Goal: Contribute content

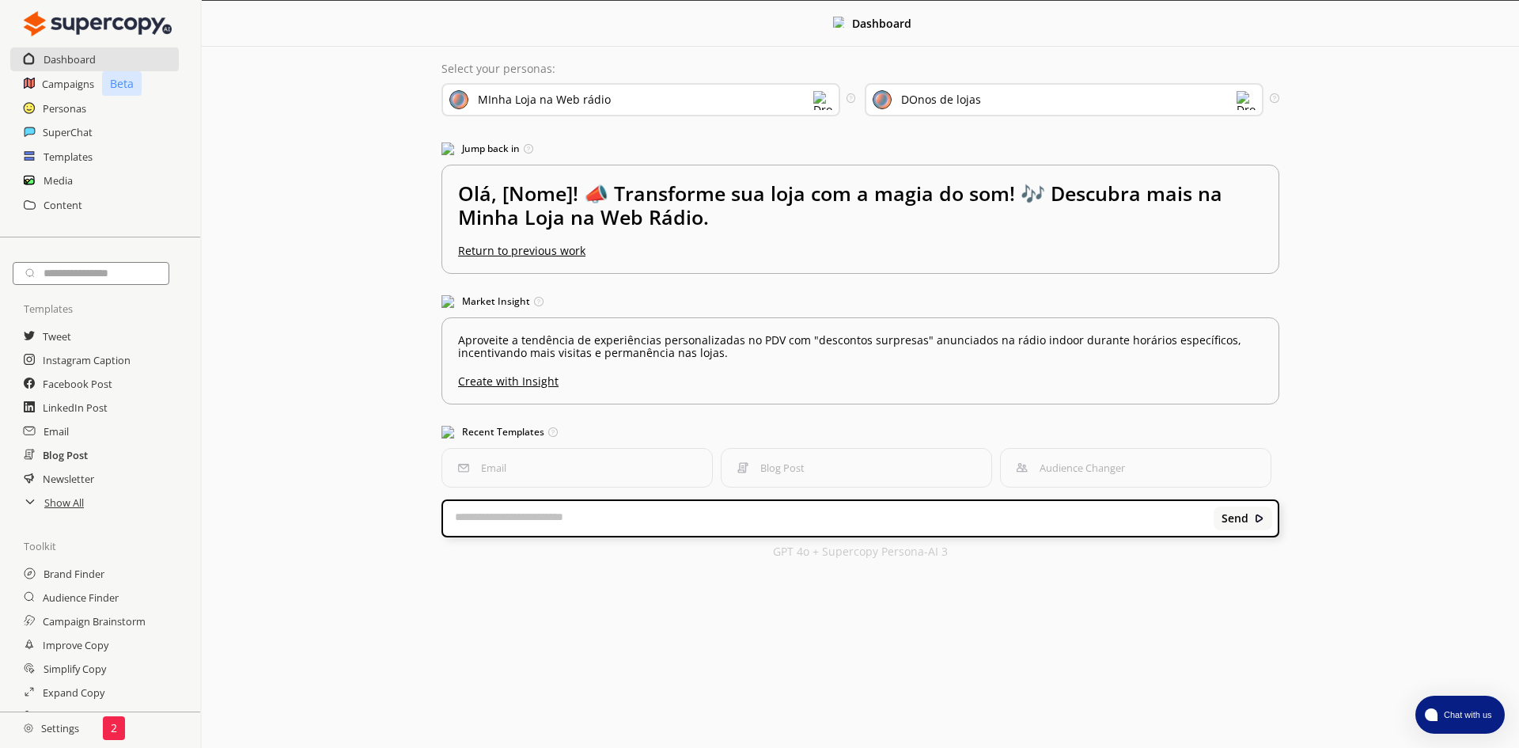
click at [73, 457] on h2 "Blog Post" at bounding box center [65, 455] width 45 height 24
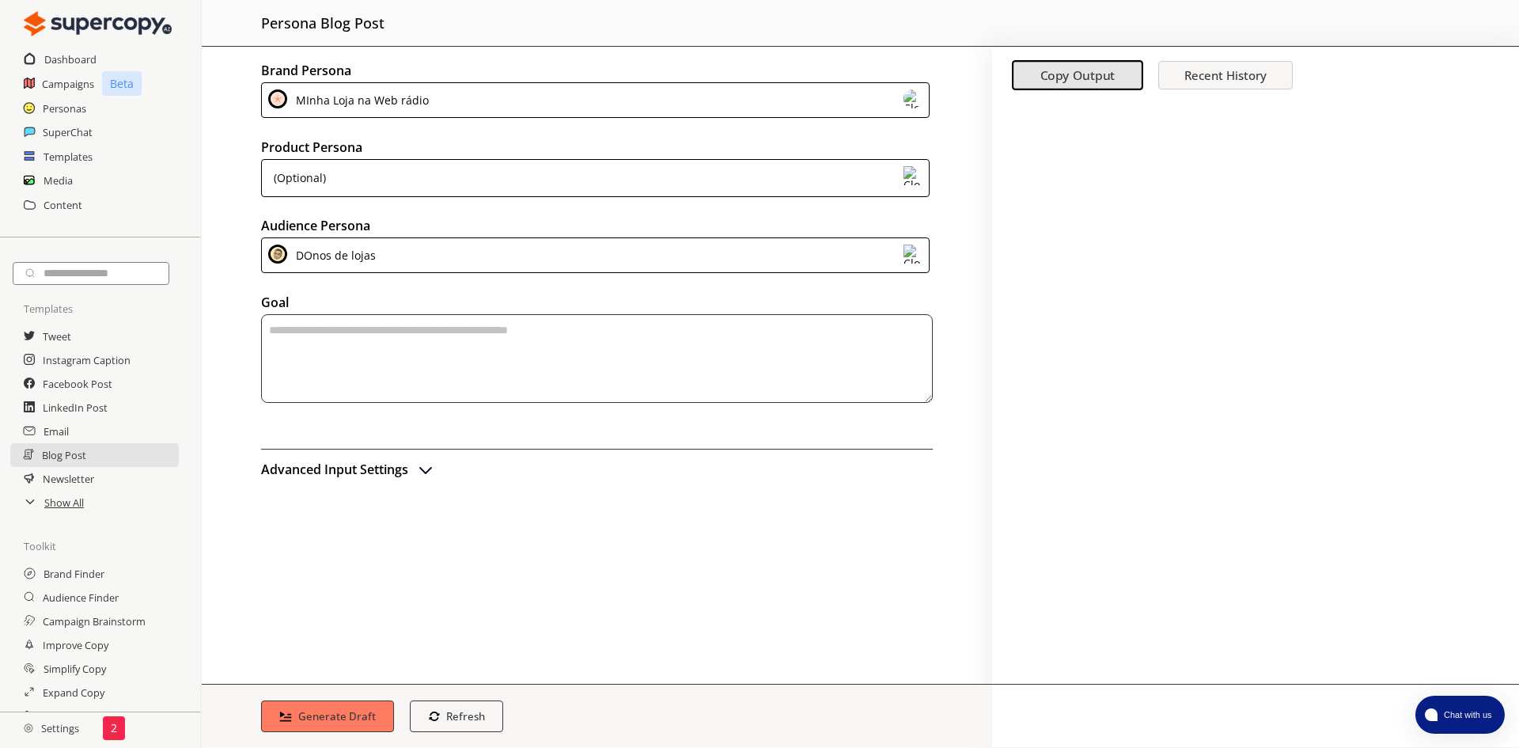
click at [445, 105] on div "MInha Loja na Web rádio" at bounding box center [595, 100] width 669 height 36
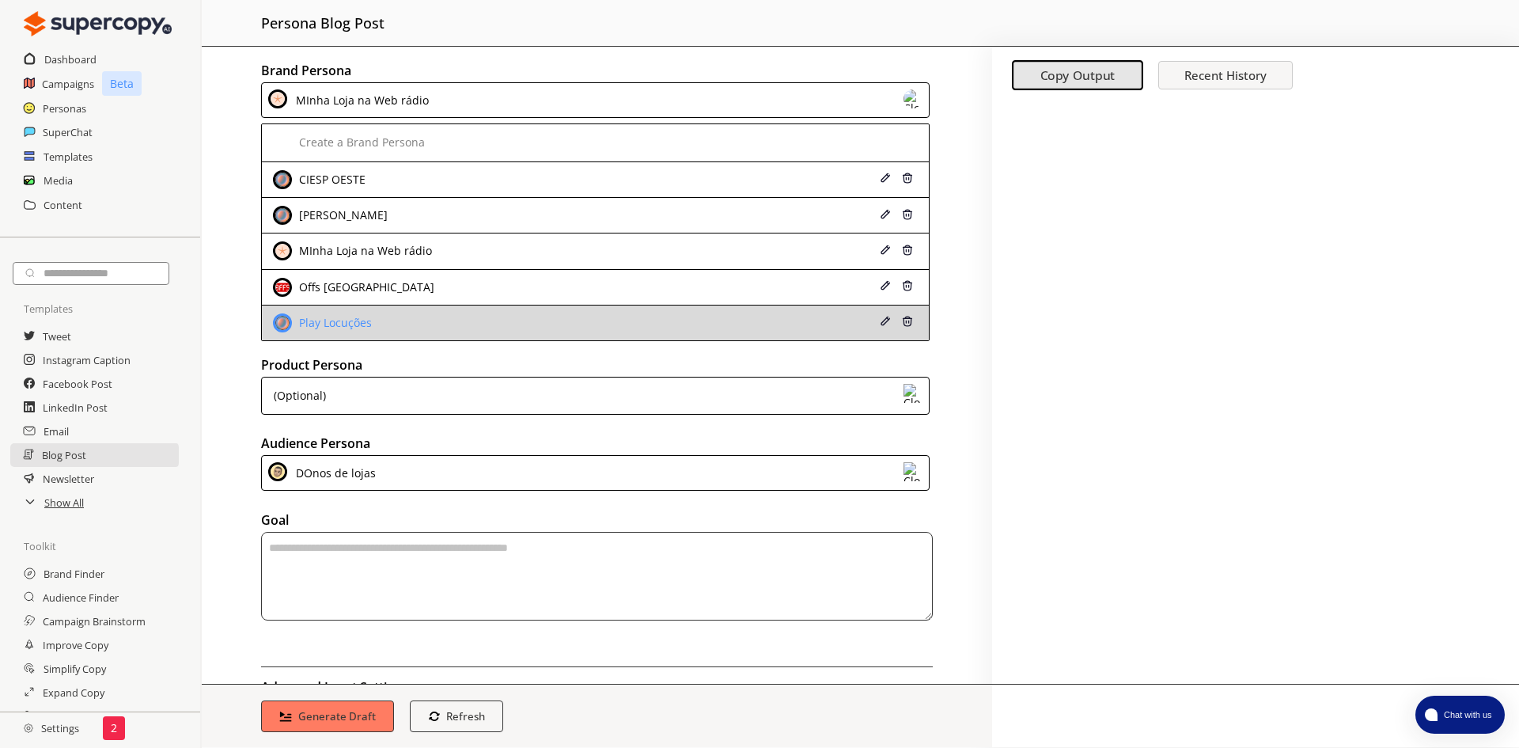
click at [363, 317] on div "Play Locuções" at bounding box center [333, 322] width 77 height 13
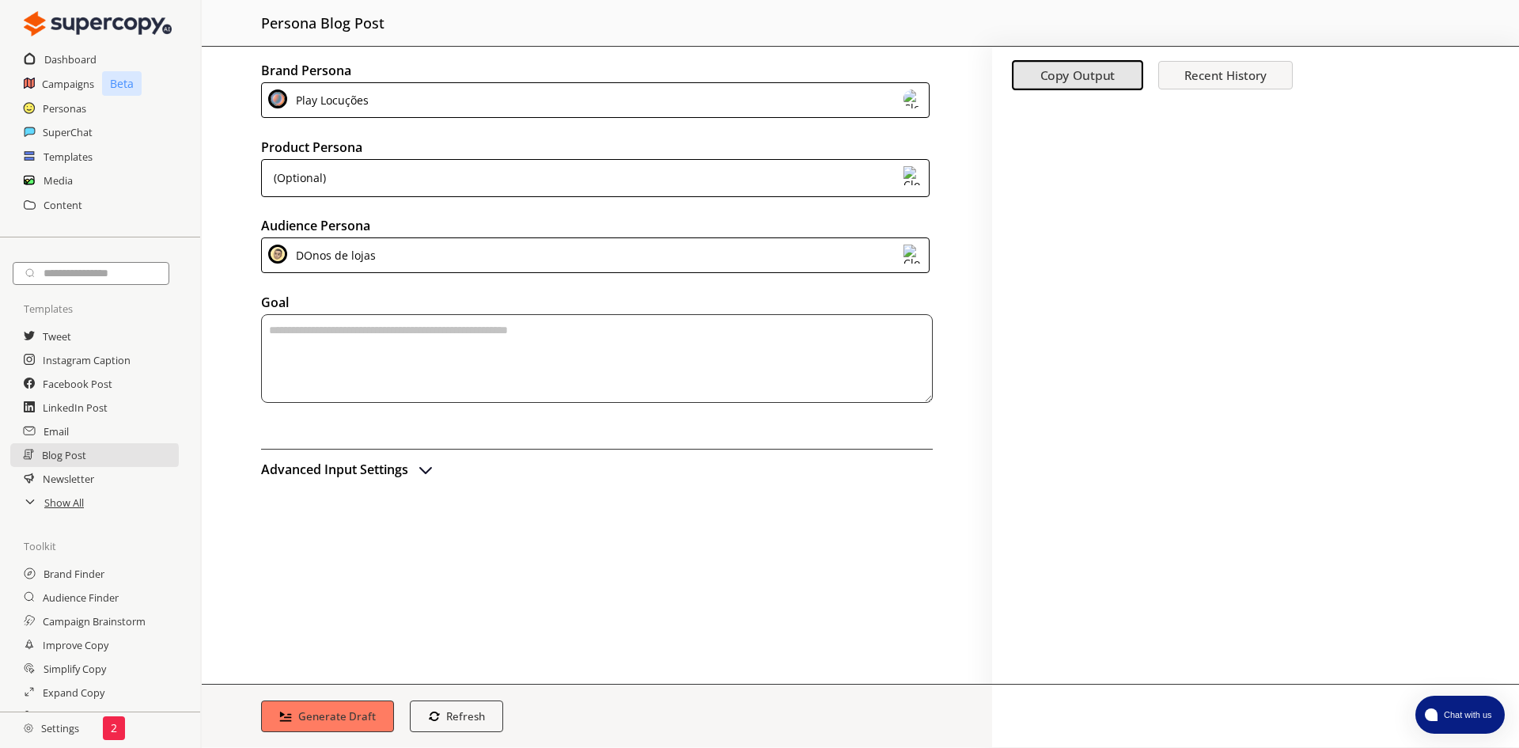
click at [386, 186] on div "(Optional)" at bounding box center [595, 178] width 669 height 38
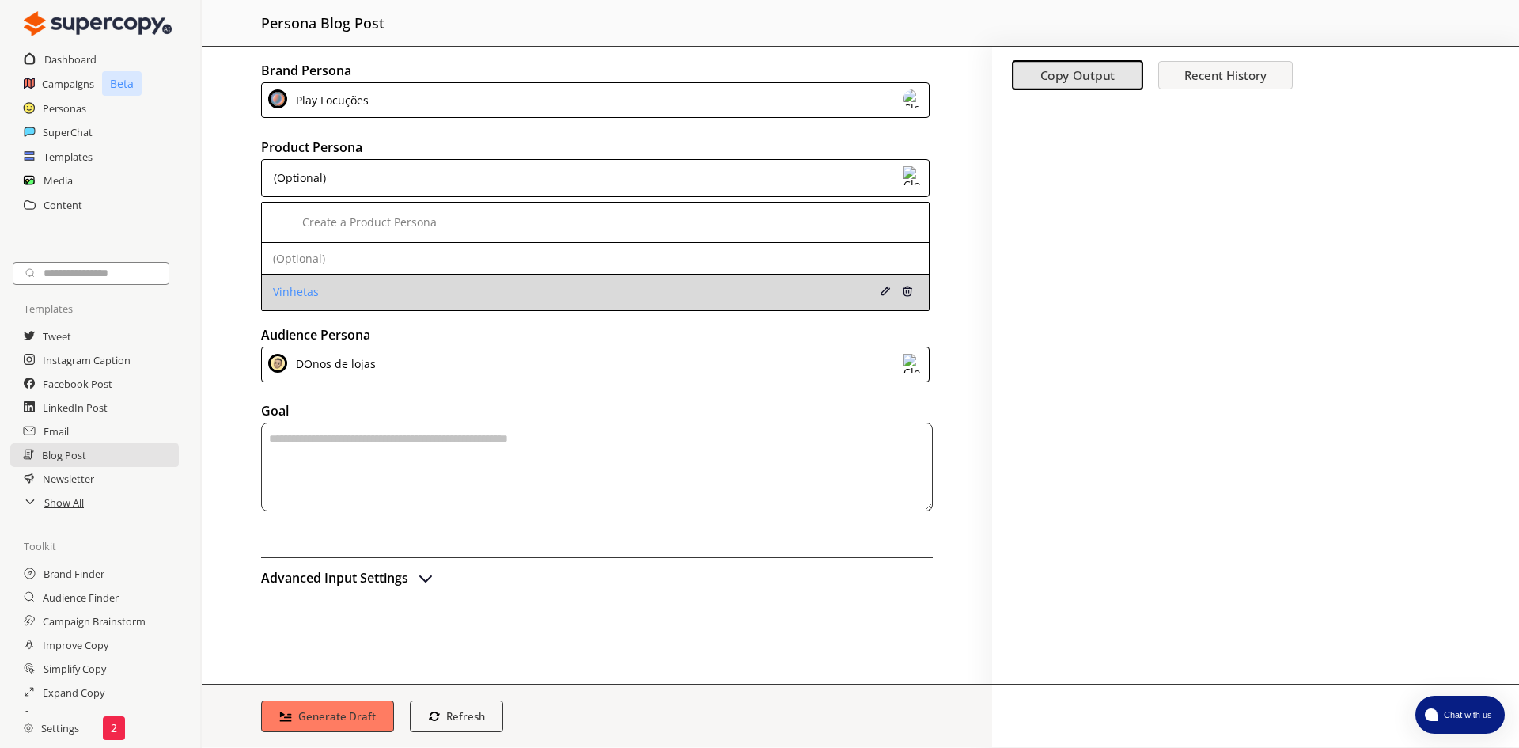
click at [316, 290] on div "Vinhetas" at bounding box center [535, 292] width 525 height 13
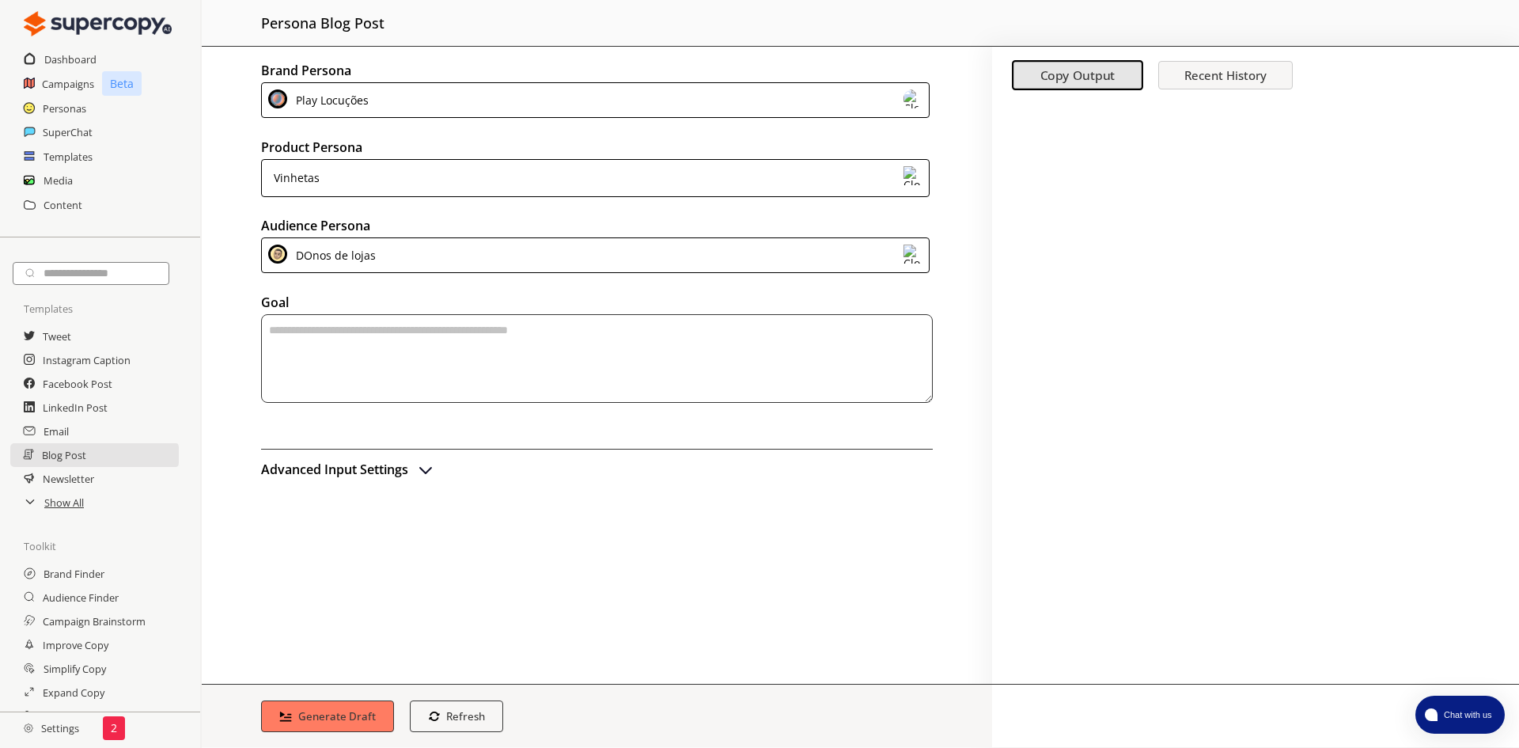
click at [357, 255] on div "DOnos de lojas" at bounding box center [332, 254] width 85 height 21
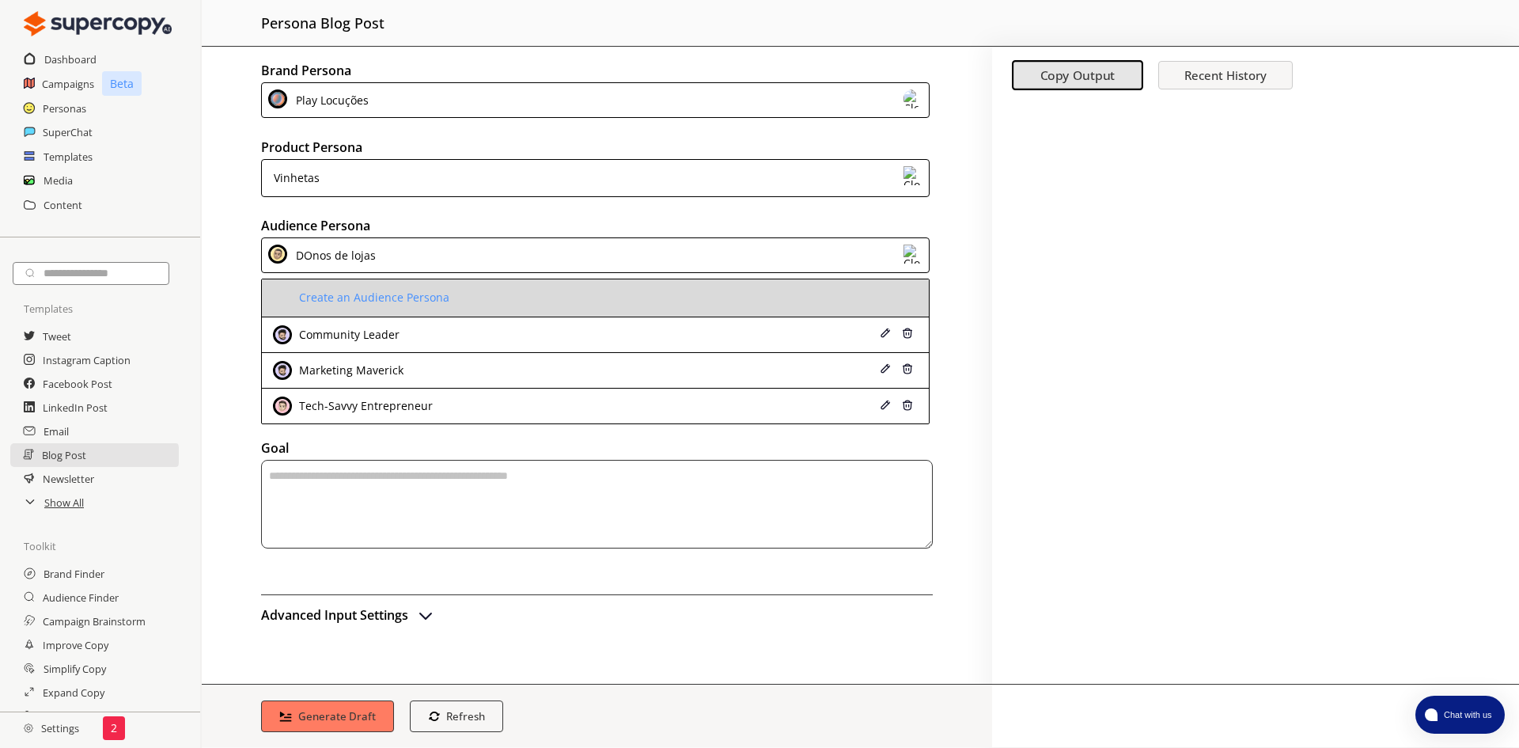
click at [360, 294] on div "Create an Audience Persona" at bounding box center [372, 297] width 154 height 13
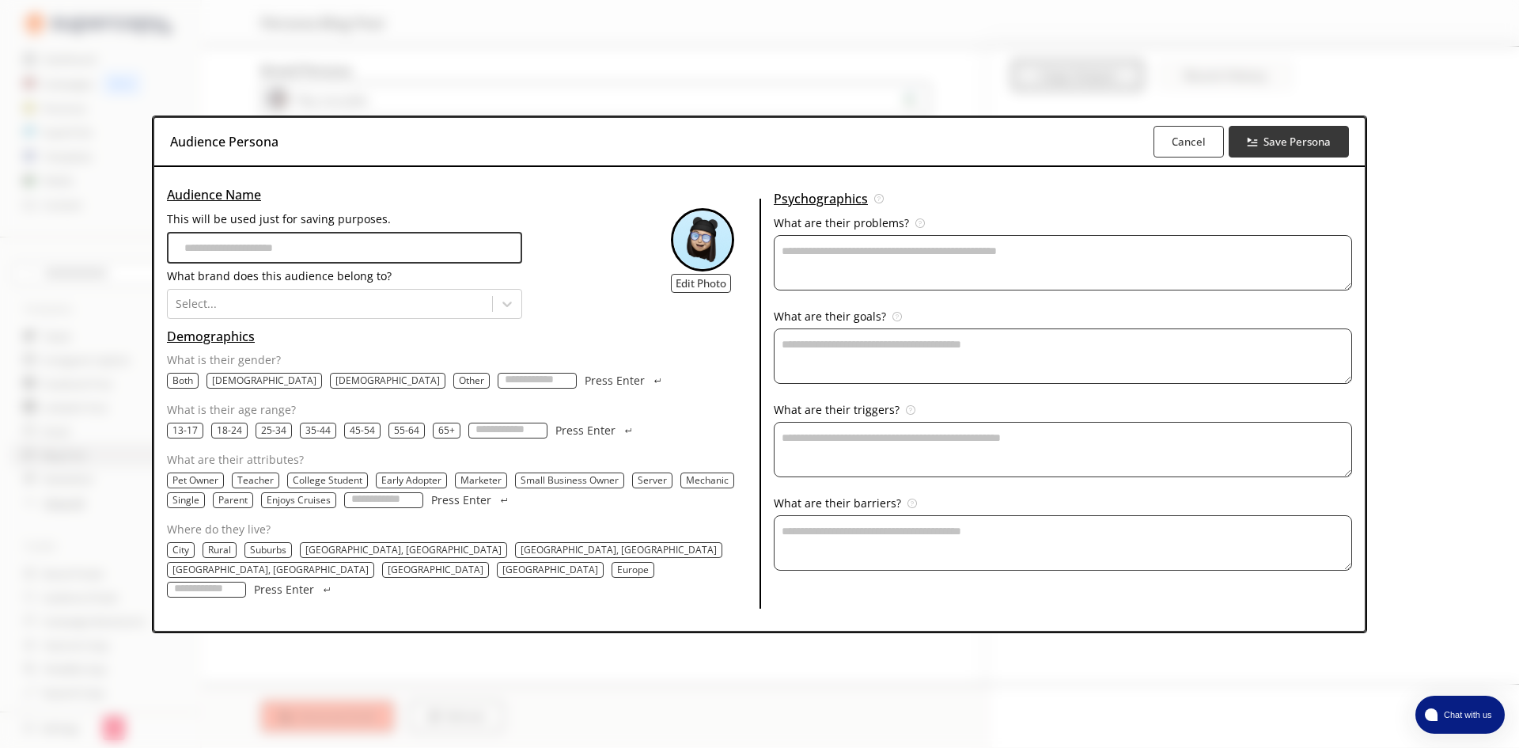
click at [246, 581] on input "Where do they live?" at bounding box center [206, 589] width 79 height 16
click at [1356, 95] on div "Audience Persona Cancel Save Persona Audience Name This will be used just for s…" at bounding box center [759, 374] width 1519 height 748
click at [1153, 157] on button "Cancel" at bounding box center [1188, 142] width 70 height 32
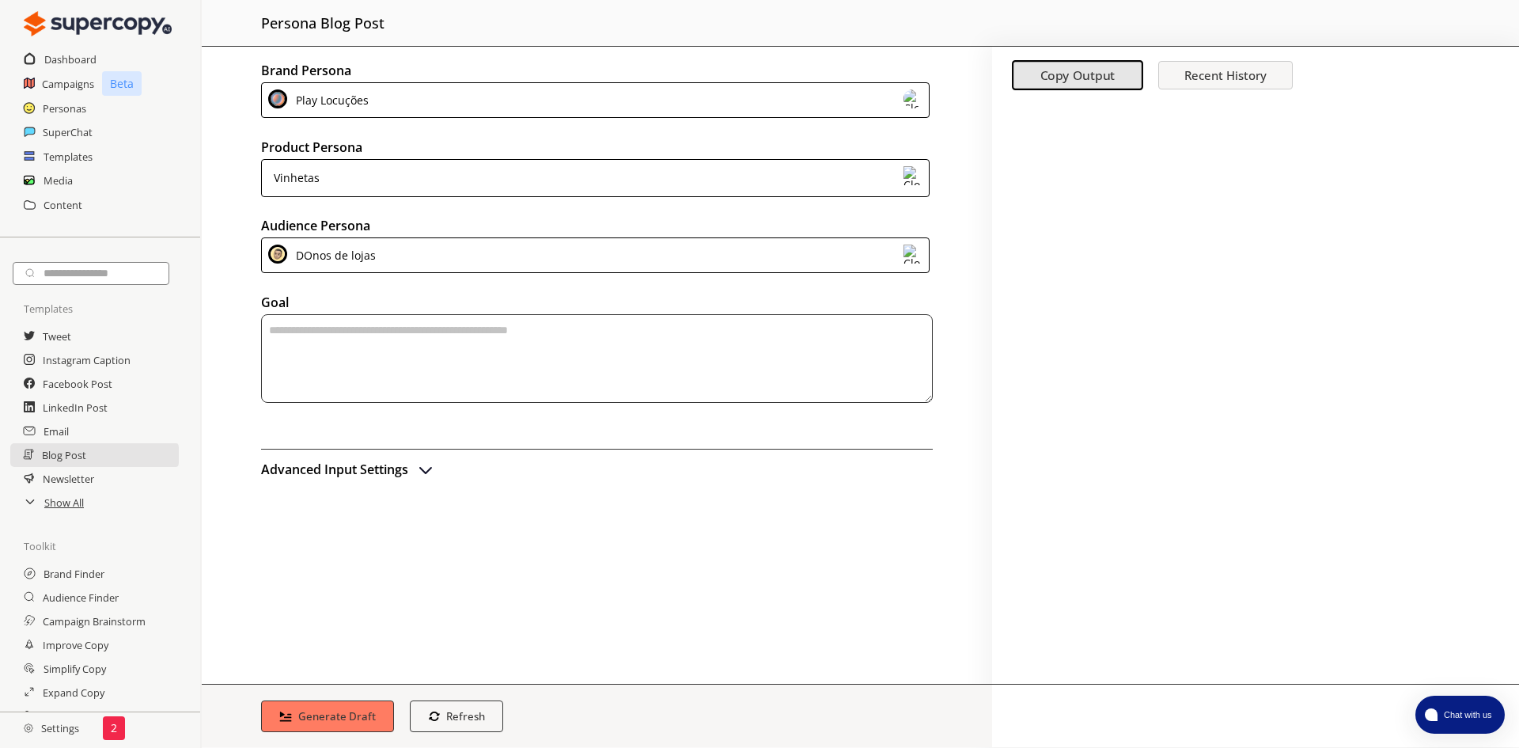
click at [427, 474] on img "advanced-inputs" at bounding box center [425, 469] width 19 height 19
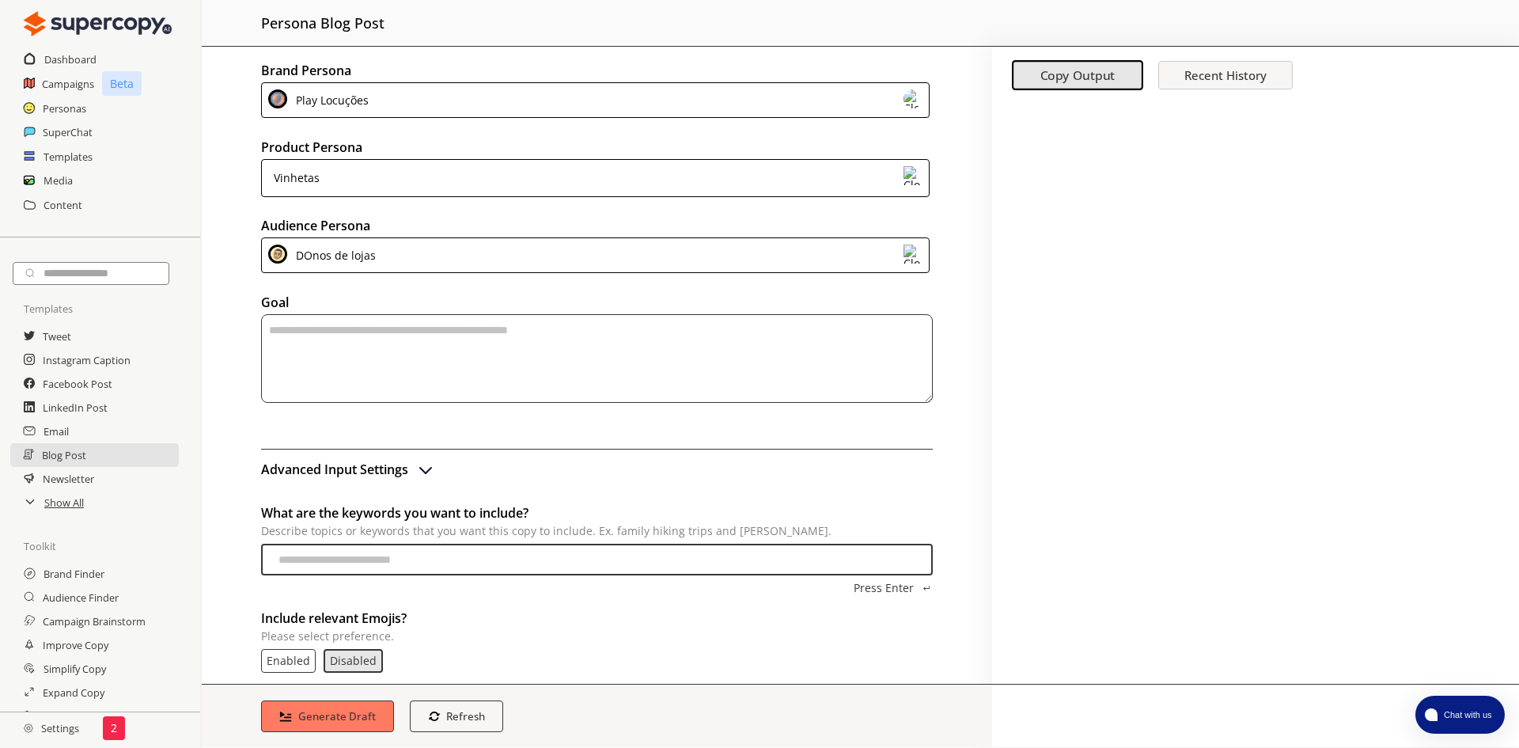
click at [646, 106] on div "Play Locuções" at bounding box center [595, 100] width 669 height 36
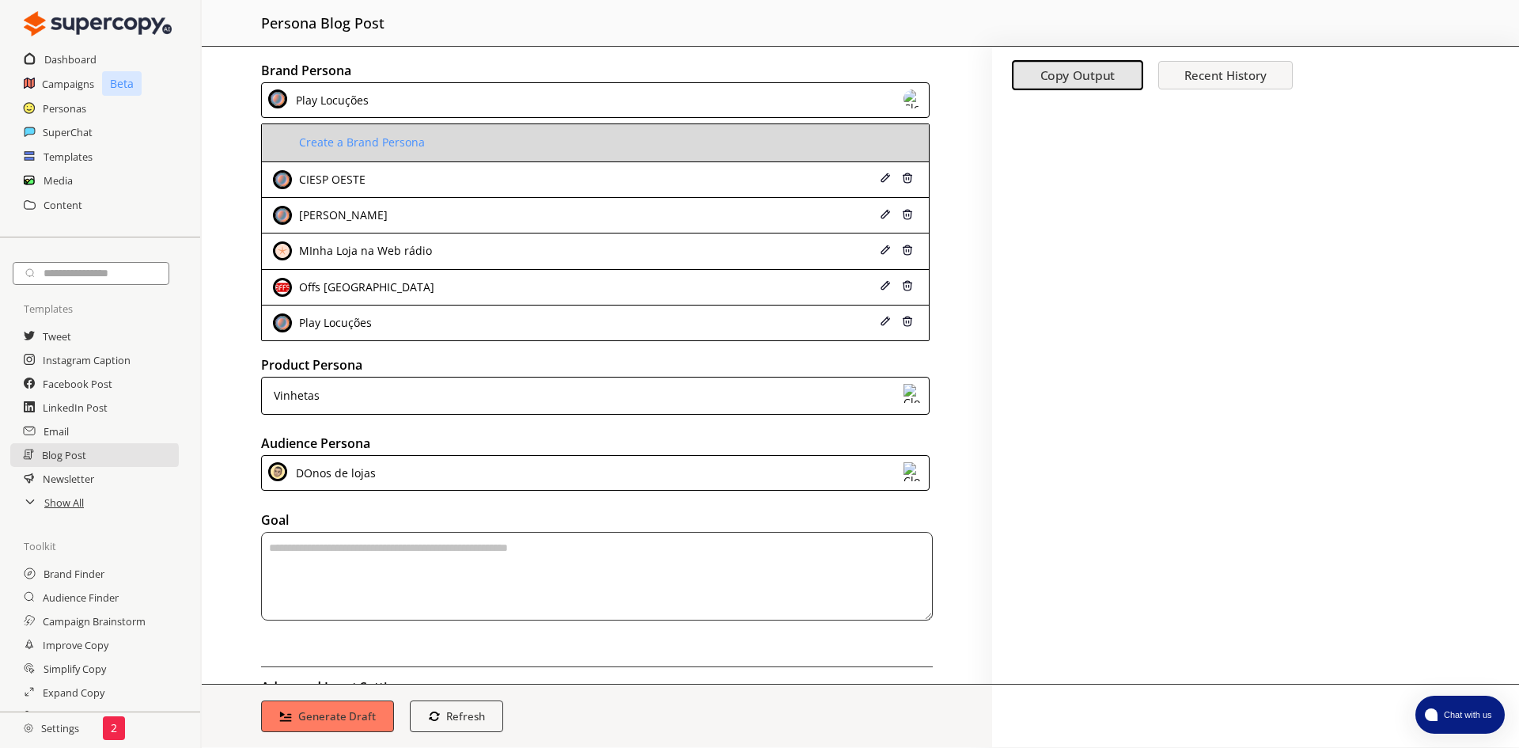
click at [426, 148] on li "Create a Brand Persona" at bounding box center [595, 143] width 667 height 38
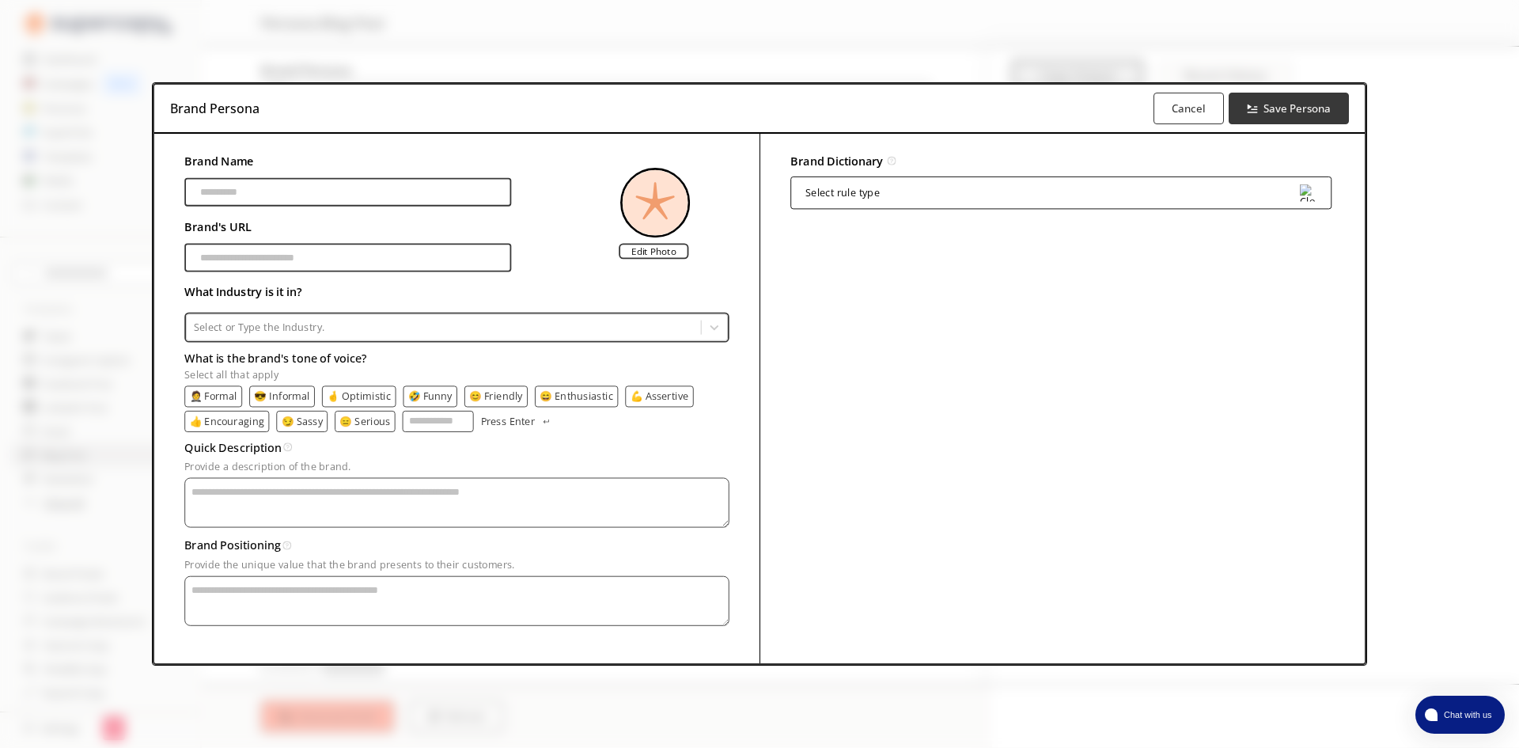
click at [852, 193] on div "Select rule type" at bounding box center [842, 192] width 74 height 11
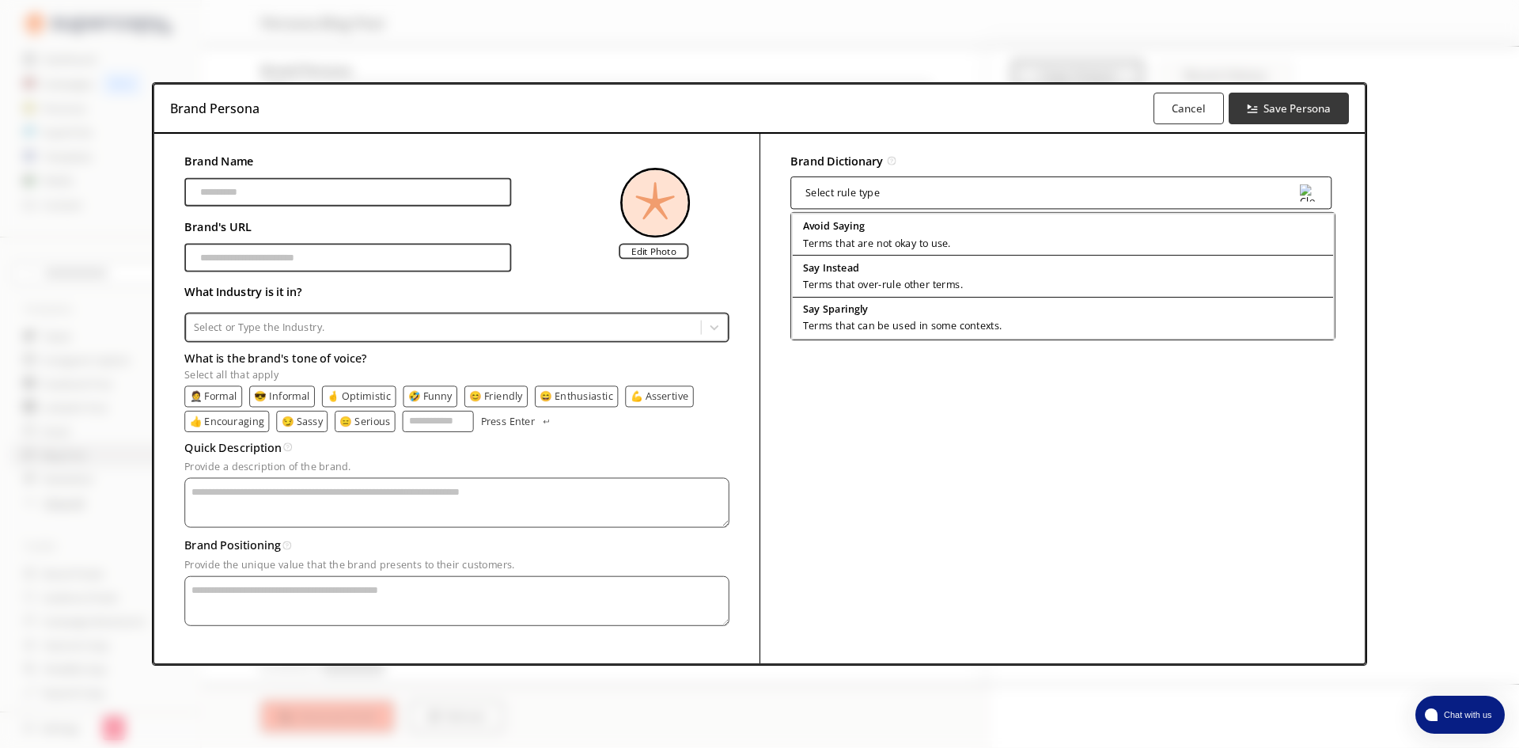
click at [540, 228] on div "Brand Name Brand's URL Edit Photo" at bounding box center [456, 210] width 544 height 121
